Goal: Task Accomplishment & Management: Use online tool/utility

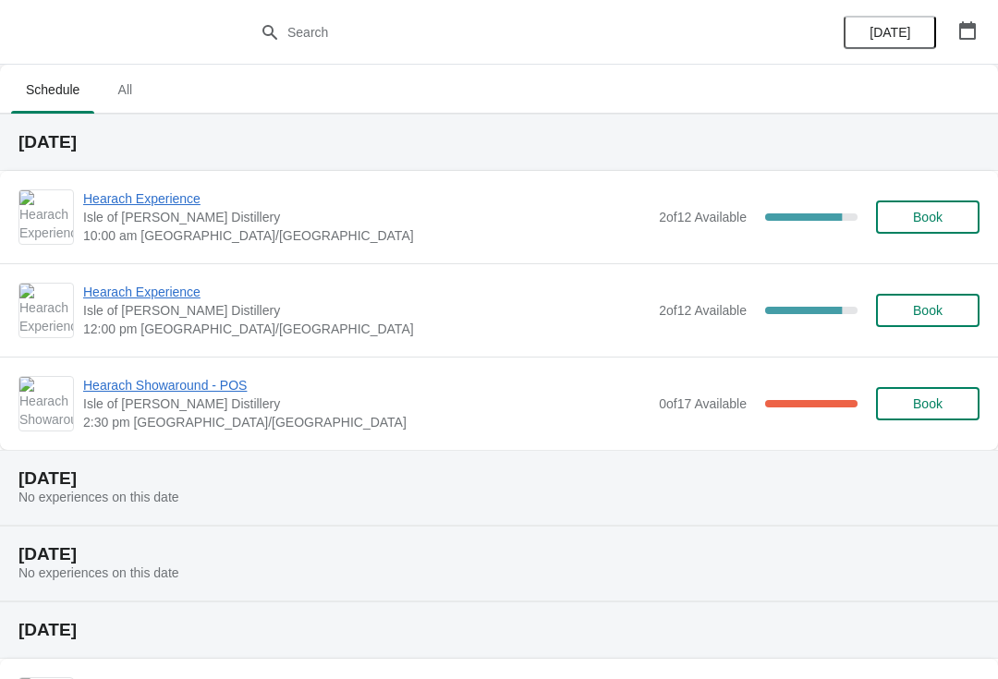
click at [166, 195] on span "Hearach Experience" at bounding box center [366, 199] width 567 height 18
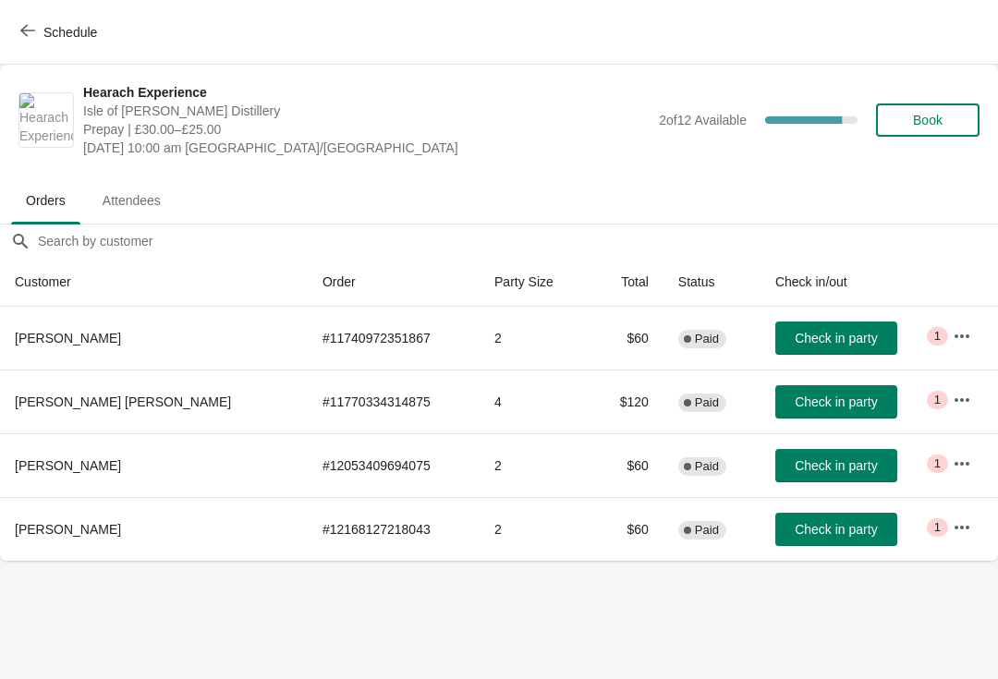
click at [946, 338] on button "button" at bounding box center [962, 336] width 33 height 33
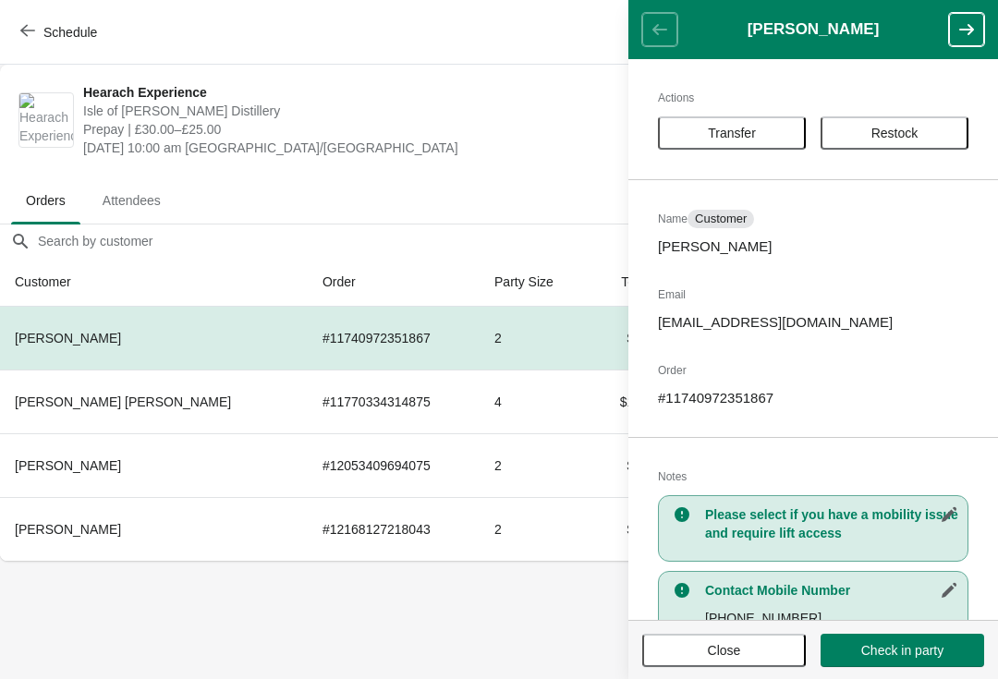
click at [759, 651] on span "Close" at bounding box center [724, 650] width 130 height 15
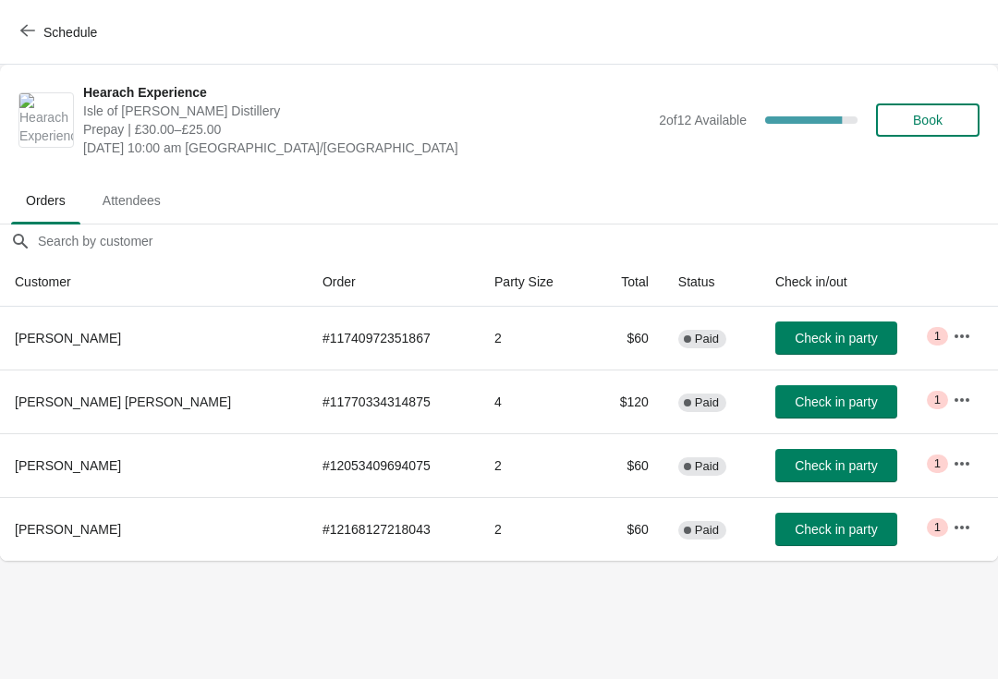
click at [960, 406] on icon "button" at bounding box center [962, 400] width 18 height 18
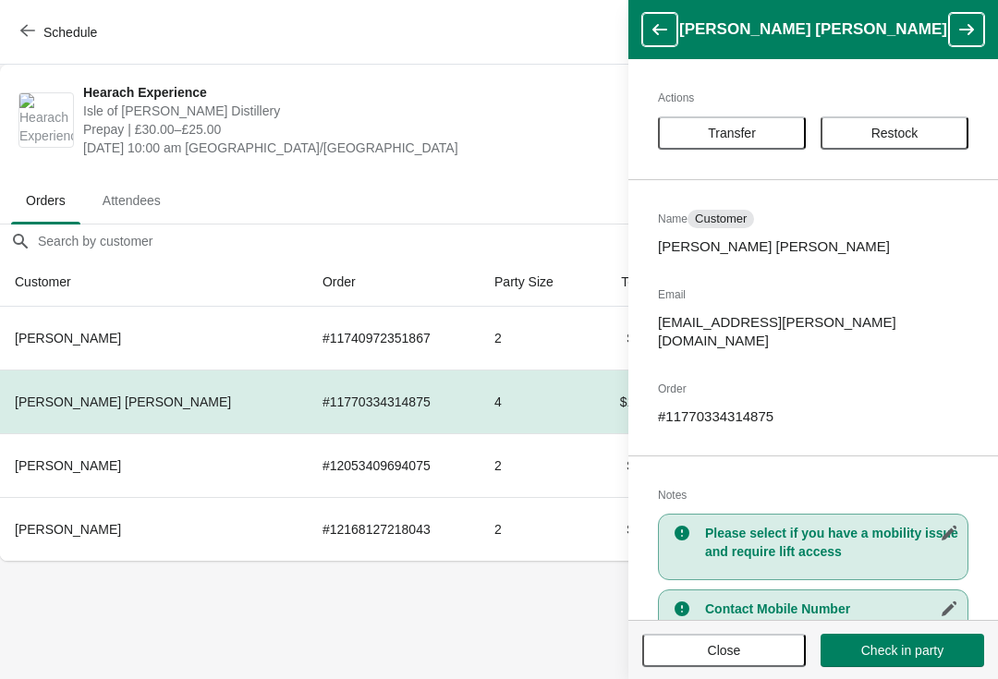
click at [753, 641] on button "Close" at bounding box center [724, 650] width 164 height 33
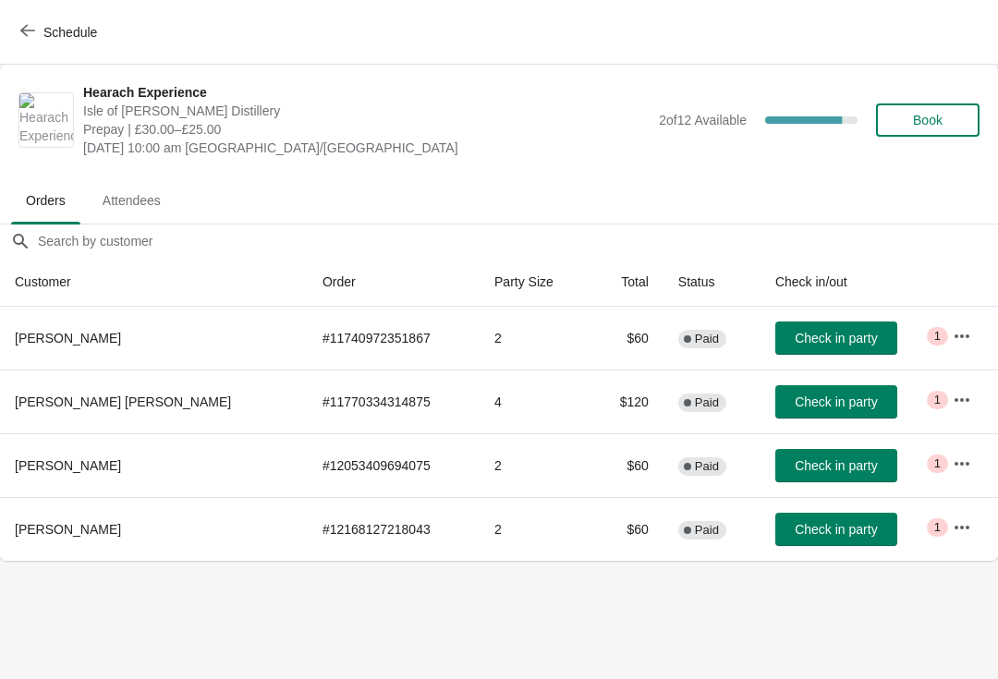
click at [957, 466] on icon "button" at bounding box center [962, 464] width 18 height 18
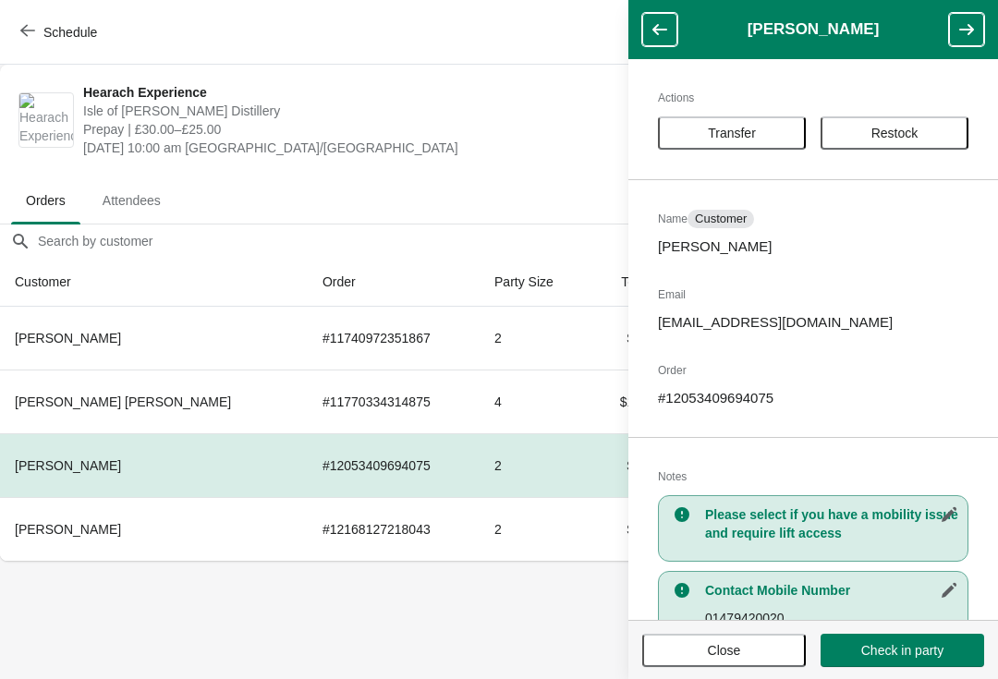
click at [742, 645] on span "Close" at bounding box center [724, 650] width 130 height 15
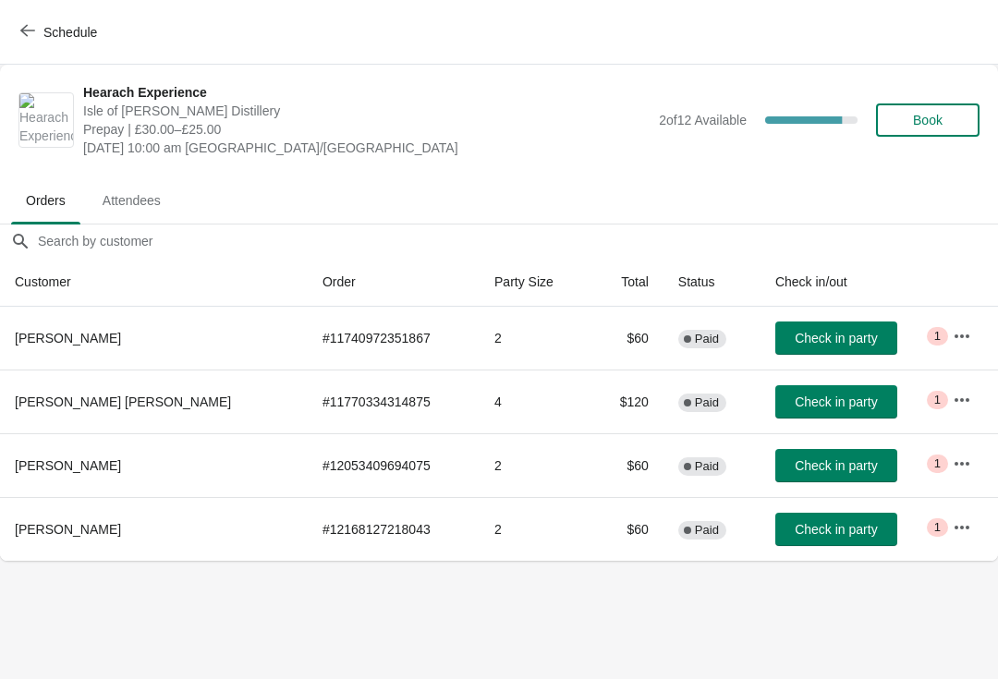
click at [957, 530] on icon "button" at bounding box center [962, 528] width 18 height 18
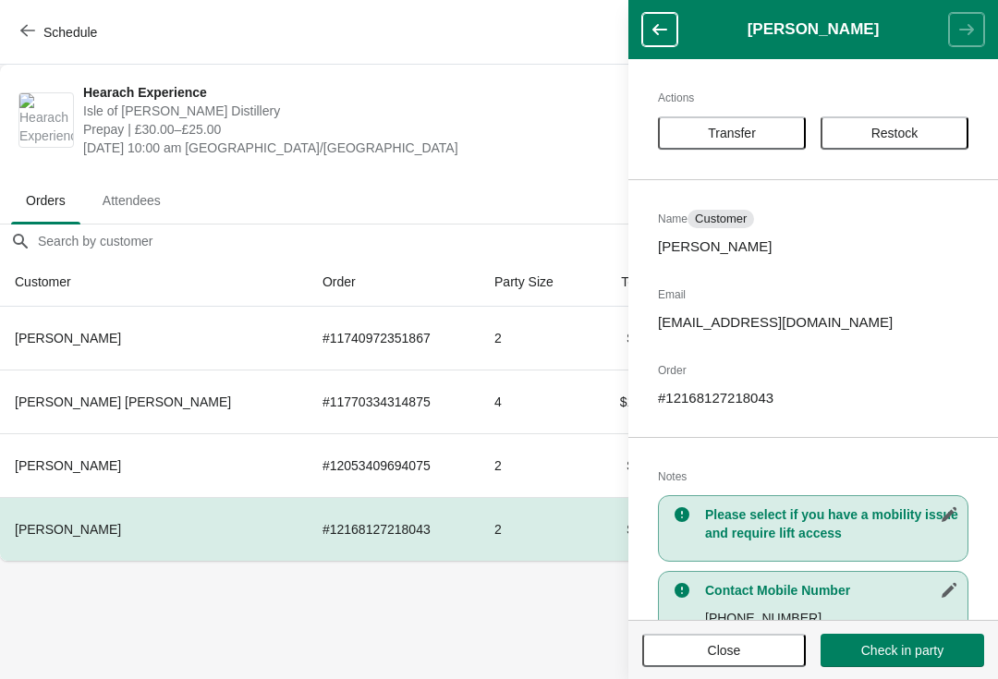
click at [771, 644] on span "Close" at bounding box center [724, 650] width 130 height 15
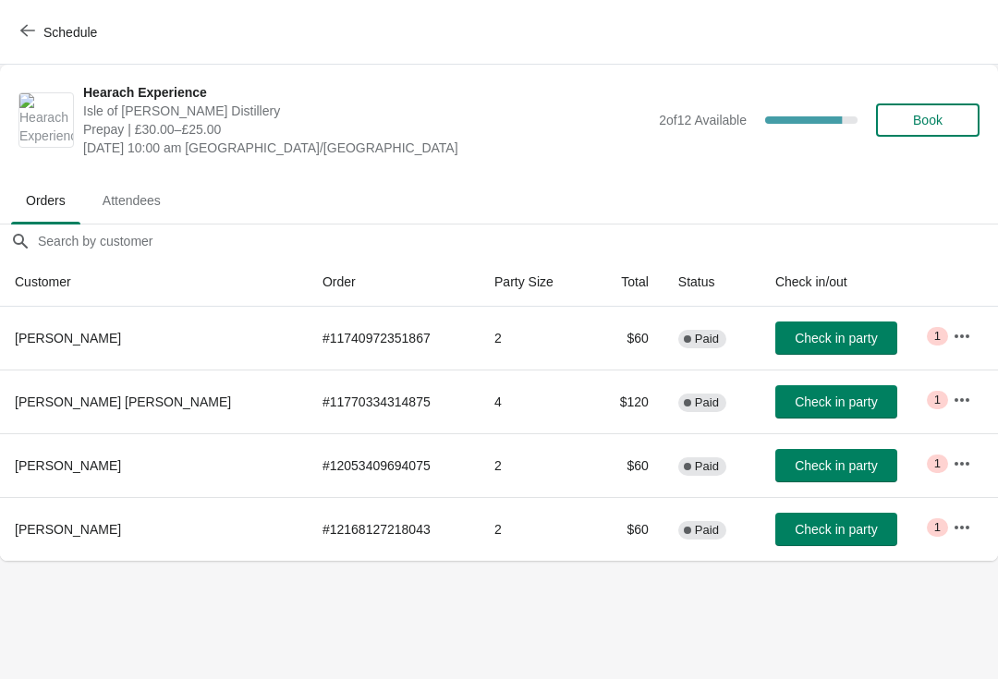
click at [959, 332] on icon "button" at bounding box center [962, 336] width 18 height 18
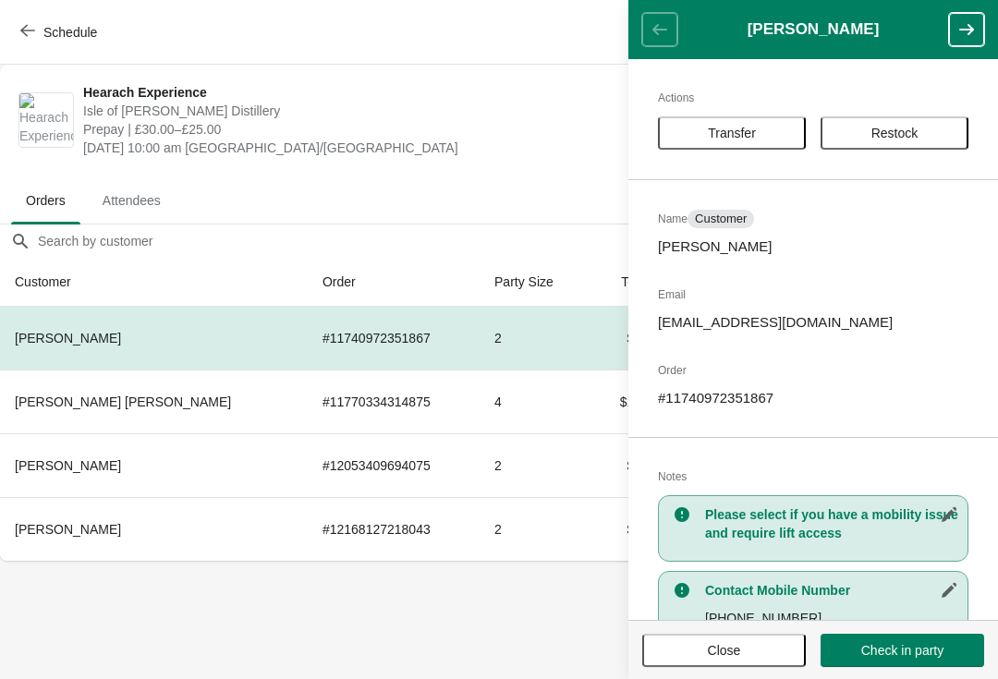
click at [765, 647] on span "Close" at bounding box center [724, 650] width 130 height 15
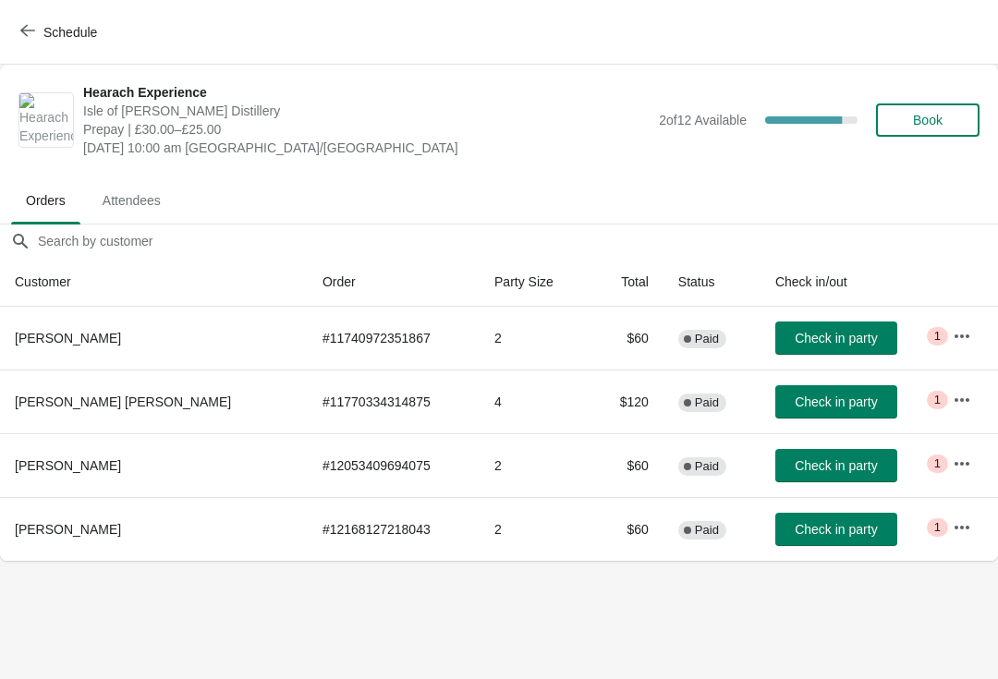
click at [25, 33] on icon "button" at bounding box center [27, 31] width 15 height 12
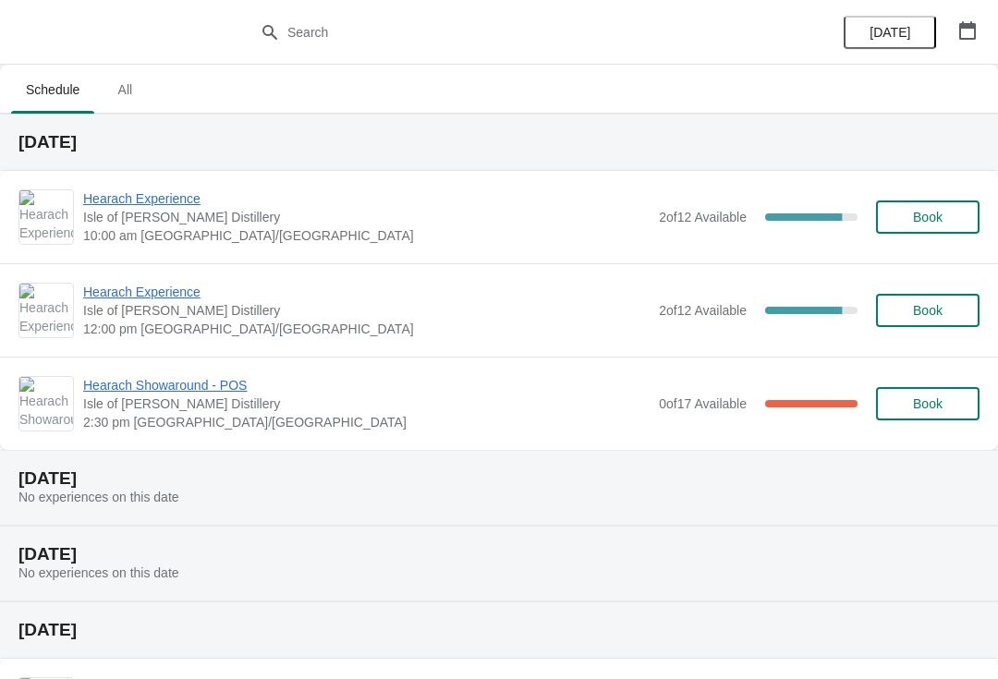
click at [165, 287] on span "Hearach Experience" at bounding box center [366, 292] width 567 height 18
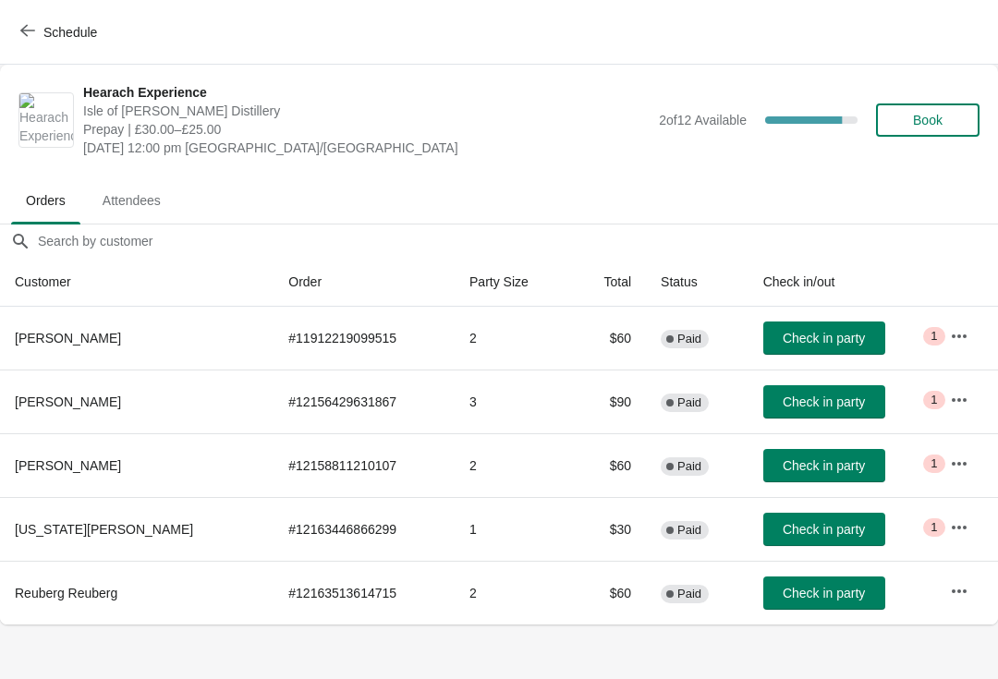
click at [950, 327] on icon "button" at bounding box center [959, 336] width 18 height 18
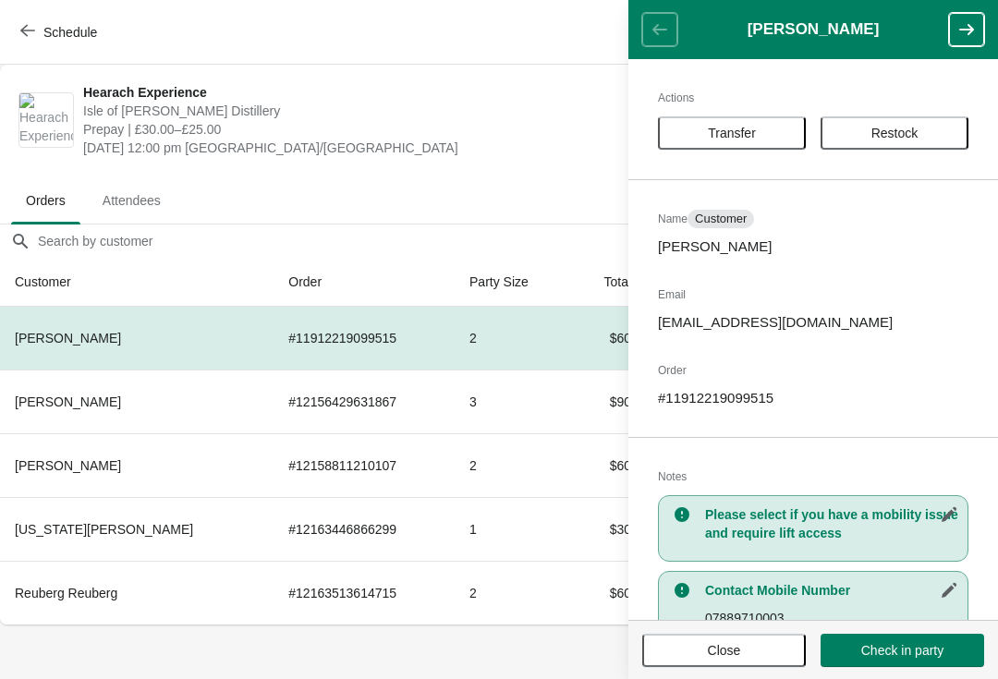
click at [730, 649] on span "Close" at bounding box center [724, 650] width 33 height 15
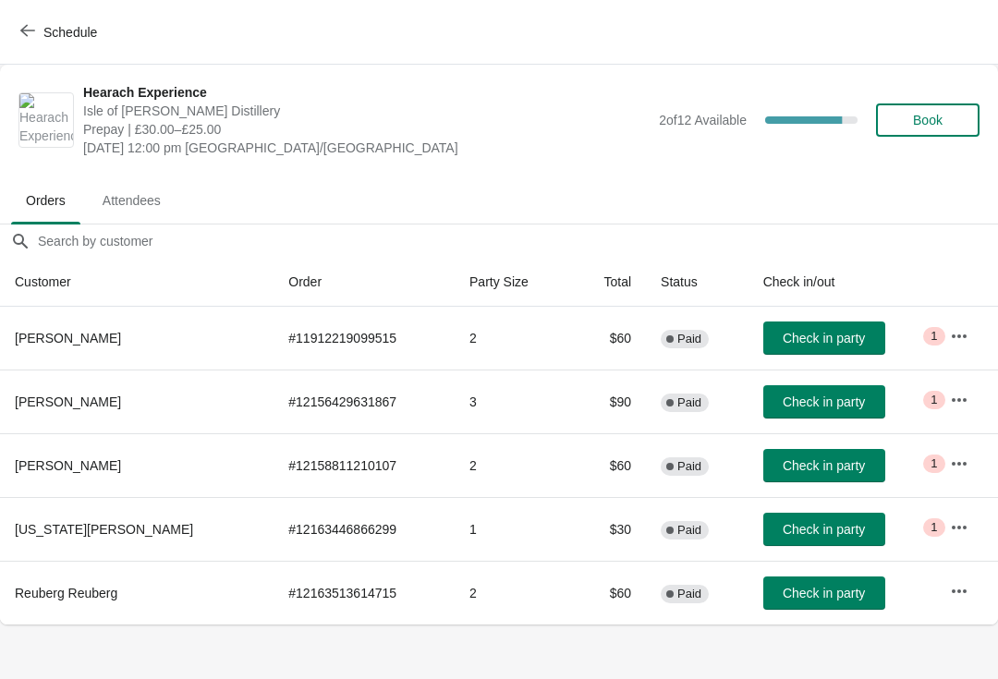
click at [963, 385] on button "button" at bounding box center [959, 400] width 33 height 33
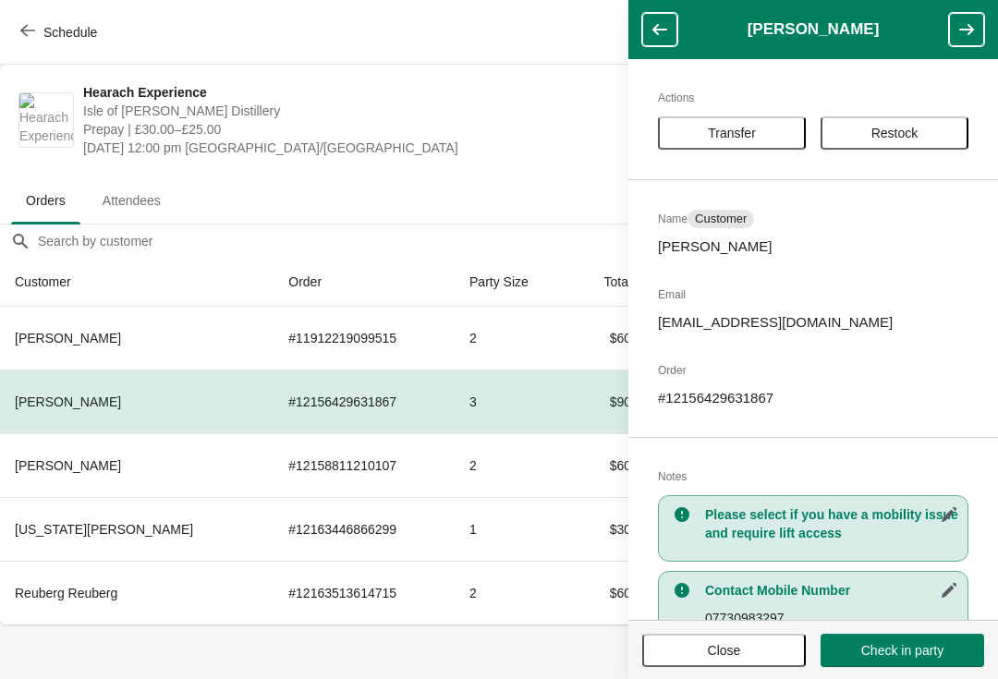
click at [747, 644] on span "Close" at bounding box center [724, 650] width 130 height 15
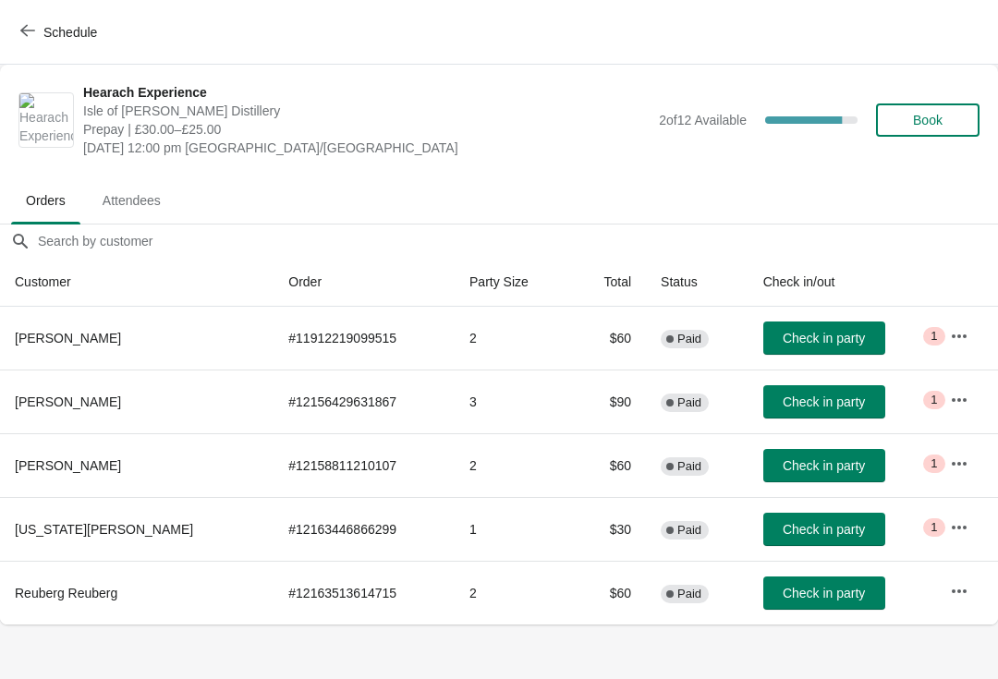
click at [957, 459] on icon "button" at bounding box center [959, 464] width 18 height 18
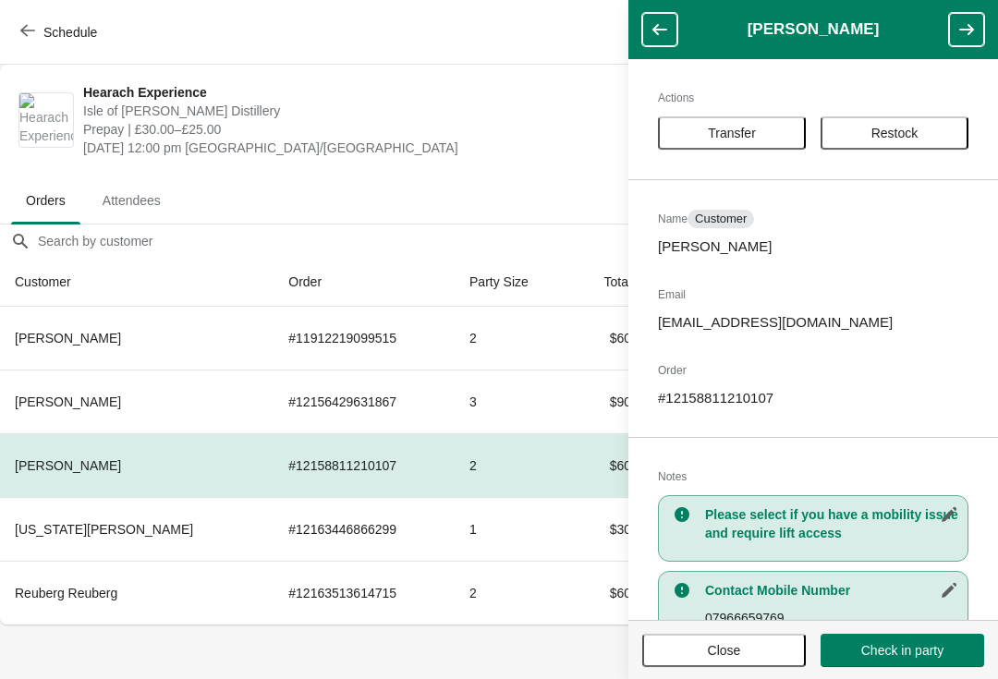
click at [752, 650] on span "Close" at bounding box center [724, 650] width 130 height 15
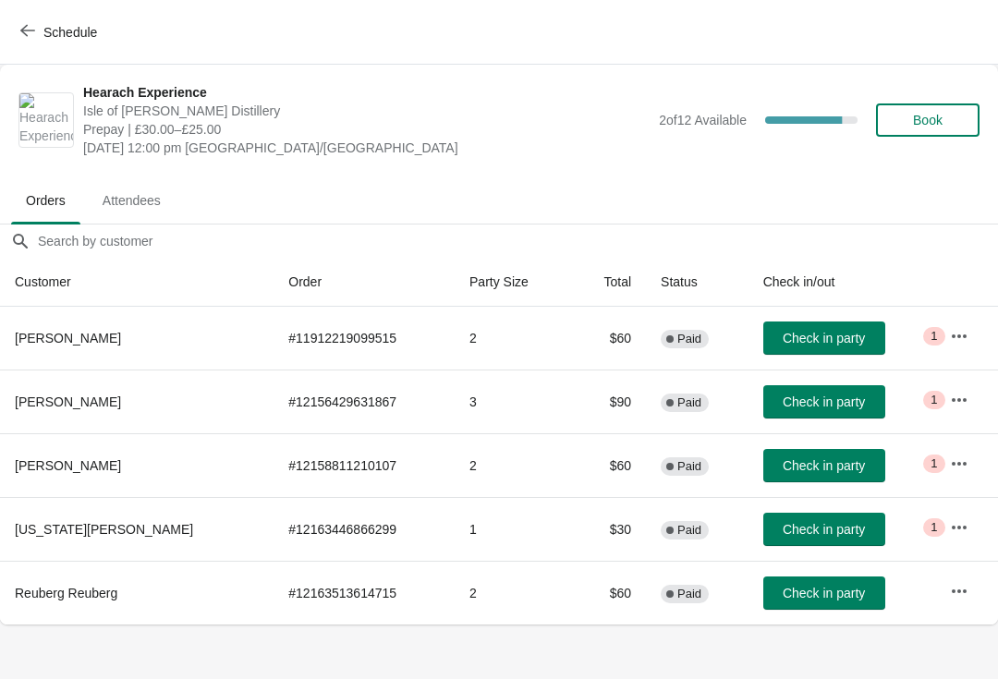
click at [959, 514] on button "button" at bounding box center [959, 527] width 33 height 33
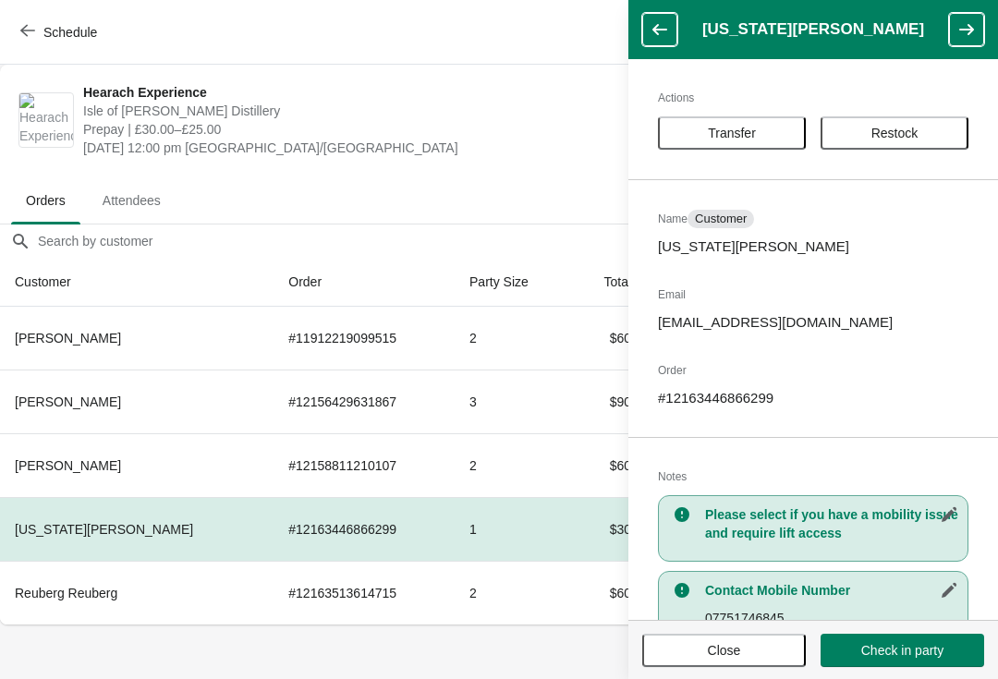
click at [750, 649] on span "Close" at bounding box center [724, 650] width 130 height 15
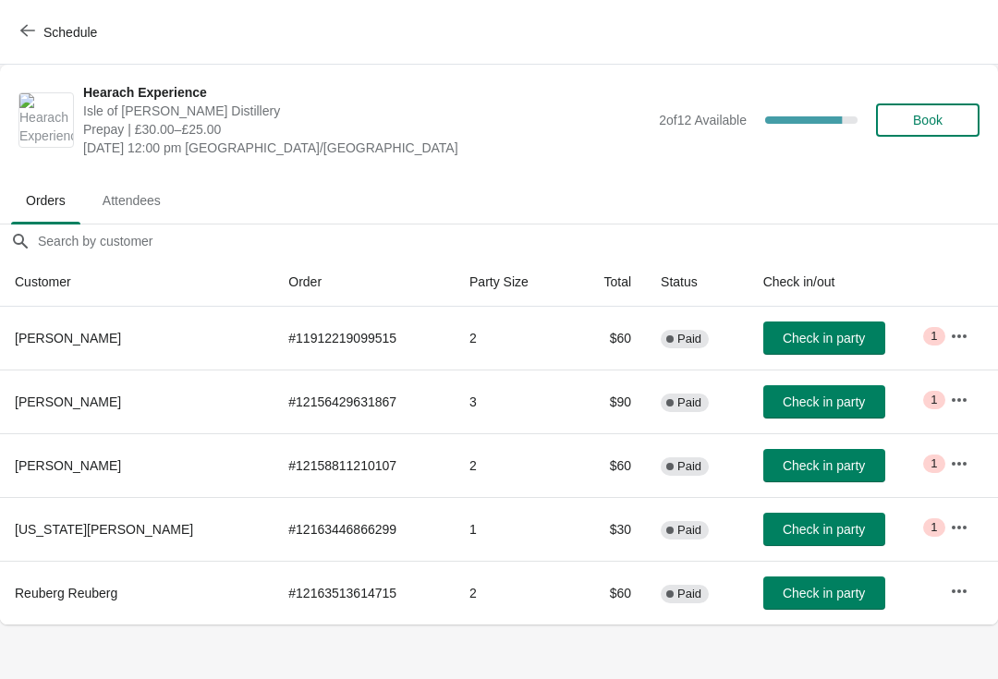
click at [31, 20] on button "Schedule" at bounding box center [60, 32] width 103 height 33
